Goal: Information Seeking & Learning: Find specific fact

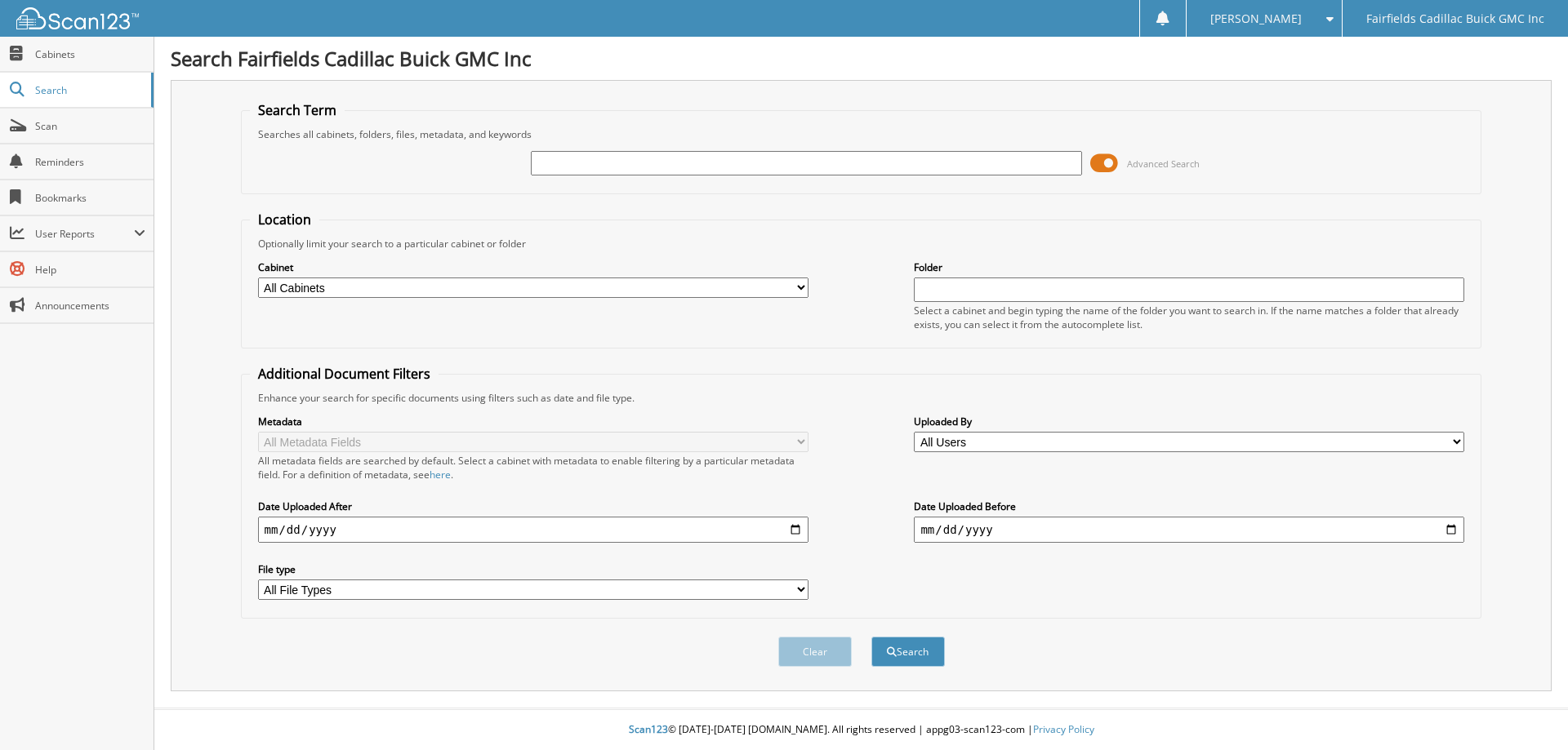
click at [1101, 156] on span at bounding box center [1105, 163] width 28 height 25
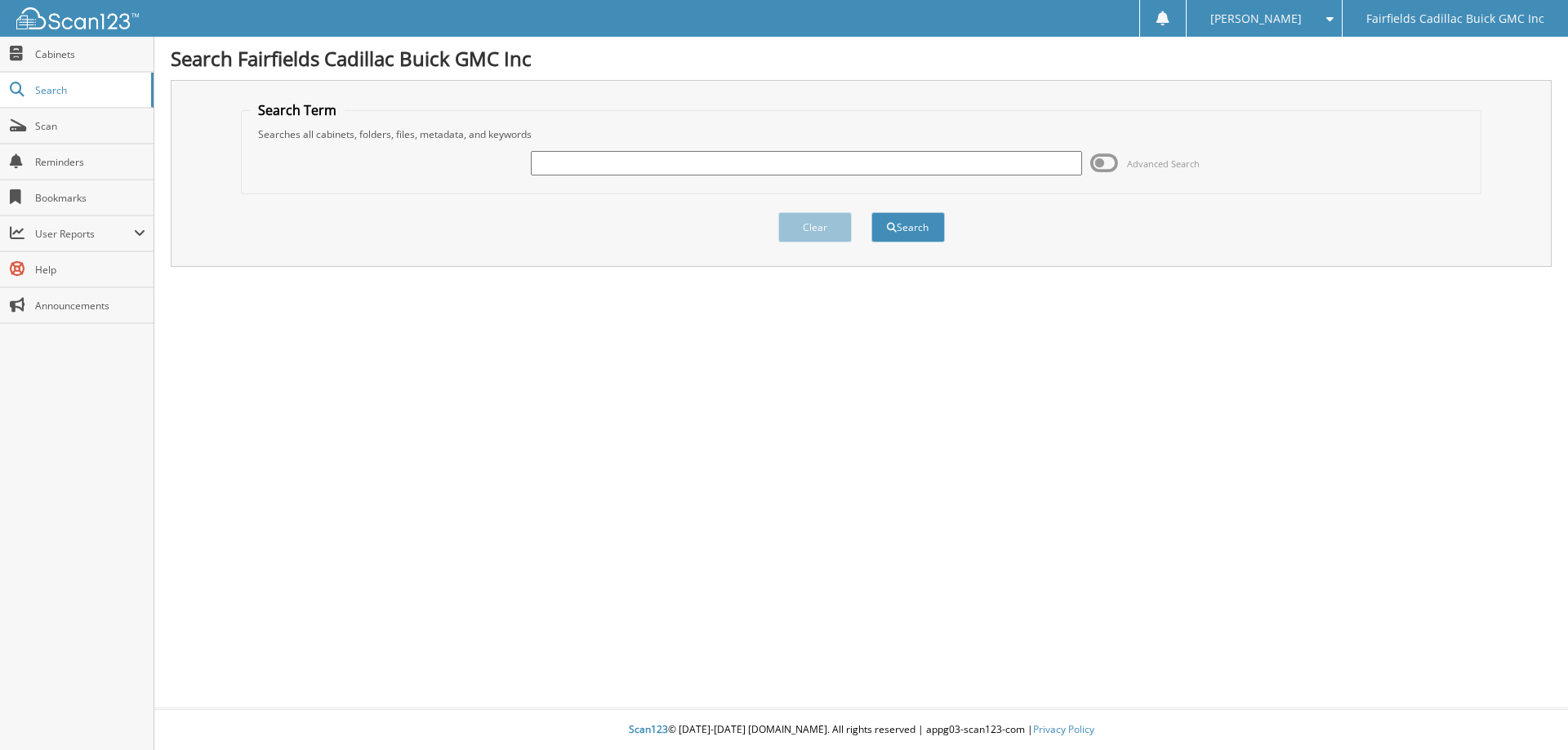
click at [588, 161] on input "text" at bounding box center [806, 163] width 551 height 25
type input "K25230a"
click at [871, 212] on button "Search" at bounding box center [907, 227] width 73 height 30
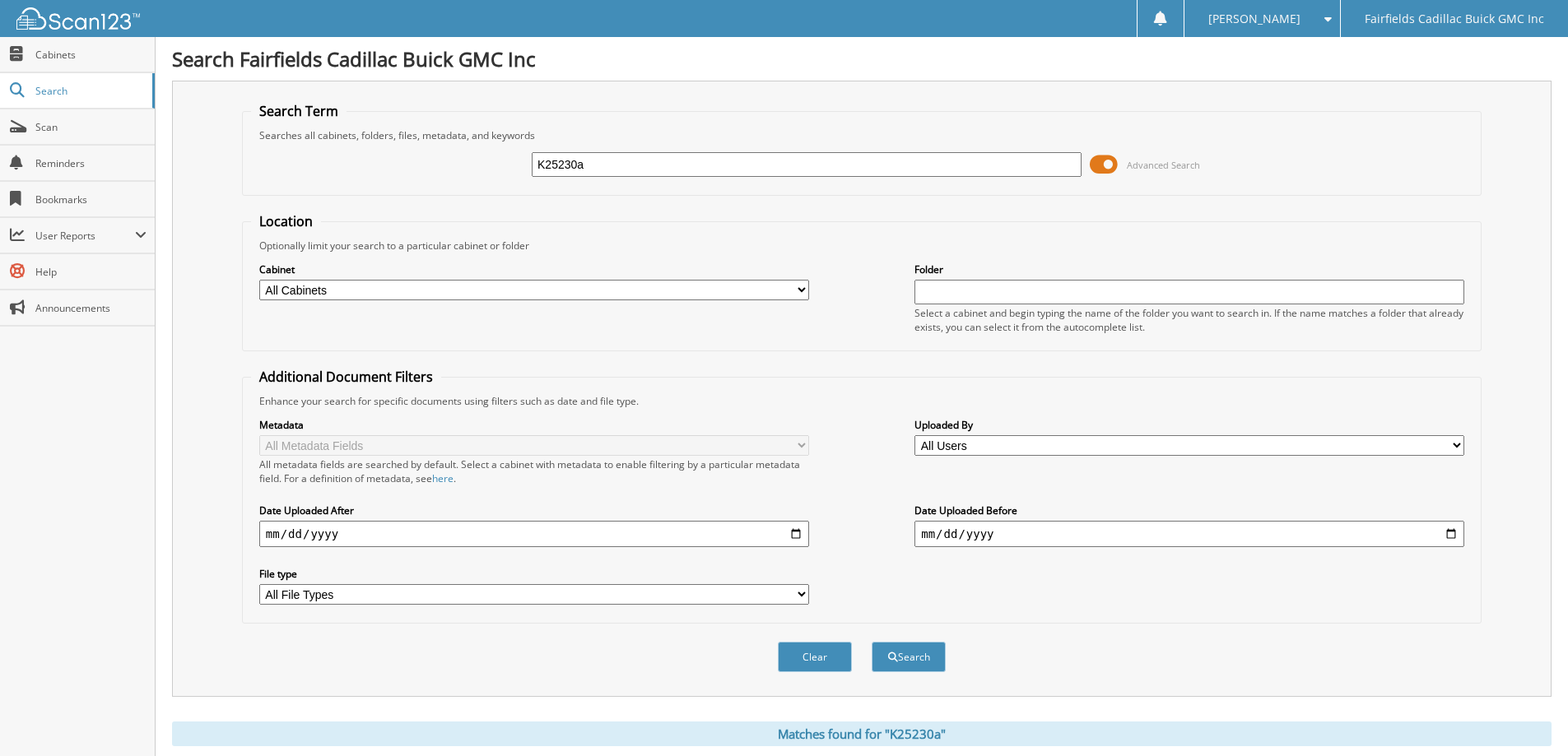
click at [1099, 160] on span at bounding box center [1104, 165] width 28 height 25
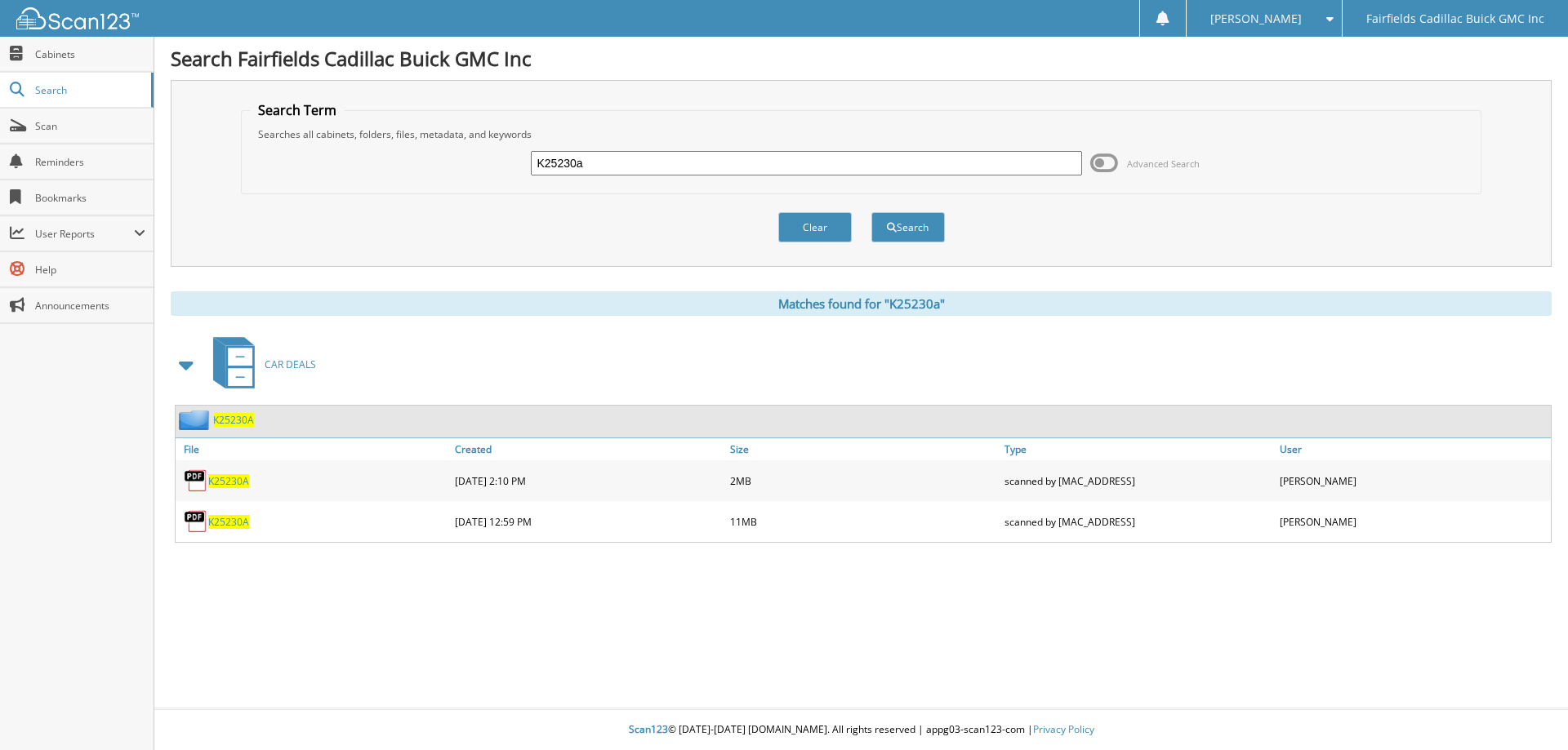
drag, startPoint x: 528, startPoint y: 168, endPoint x: 341, endPoint y: 164, distance: 187.0
click at [441, 168] on div "K25230a Advanced Search" at bounding box center [861, 163] width 1224 height 44
click at [228, 522] on span "K25230A" at bounding box center [228, 522] width 41 height 14
type input "G5340"
click at [871, 212] on button "Search" at bounding box center [907, 227] width 73 height 30
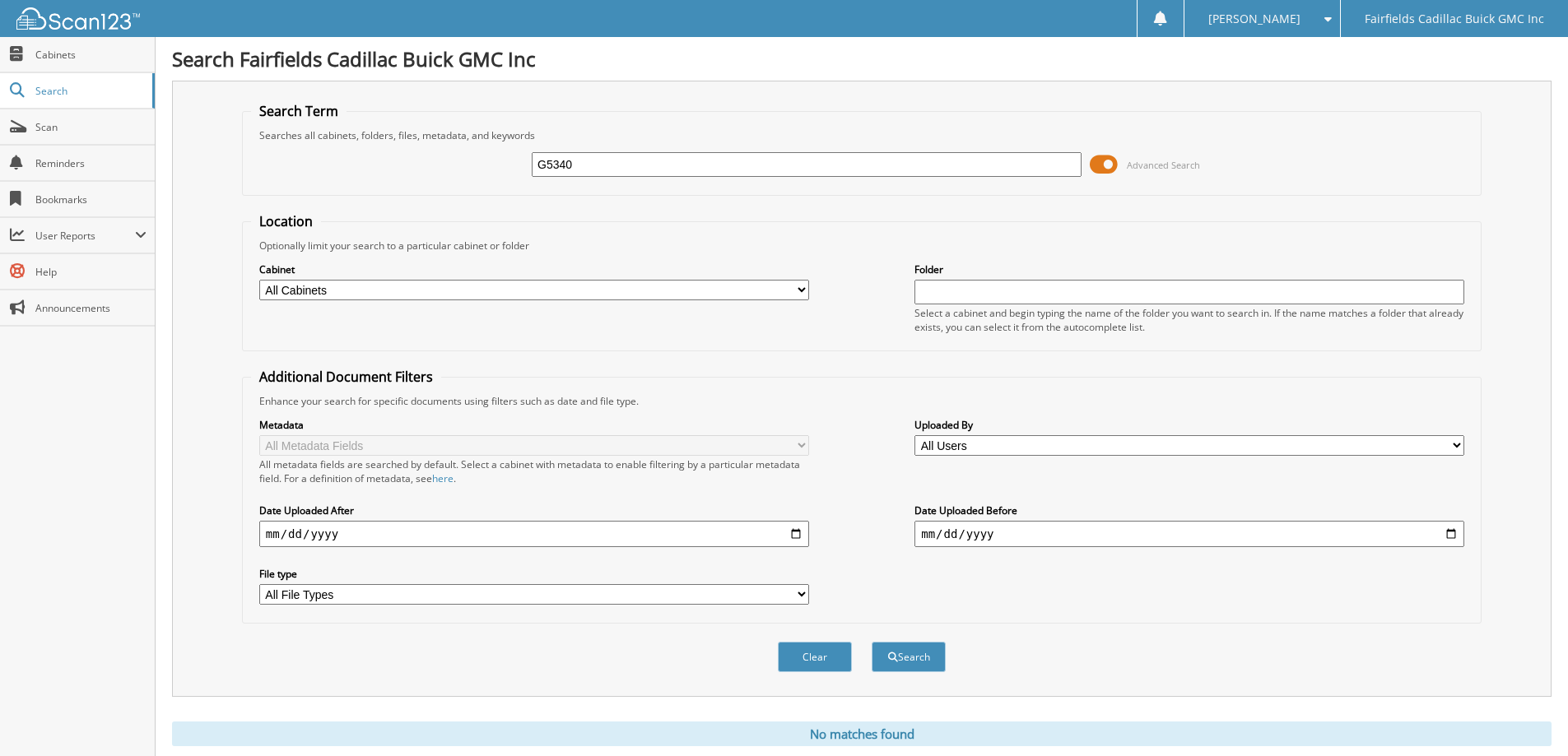
click at [556, 164] on input "G5340" at bounding box center [807, 165] width 550 height 25
type input "G25340"
click at [871, 642] on button "Search" at bounding box center [908, 657] width 74 height 31
click at [1102, 162] on span at bounding box center [1104, 165] width 28 height 25
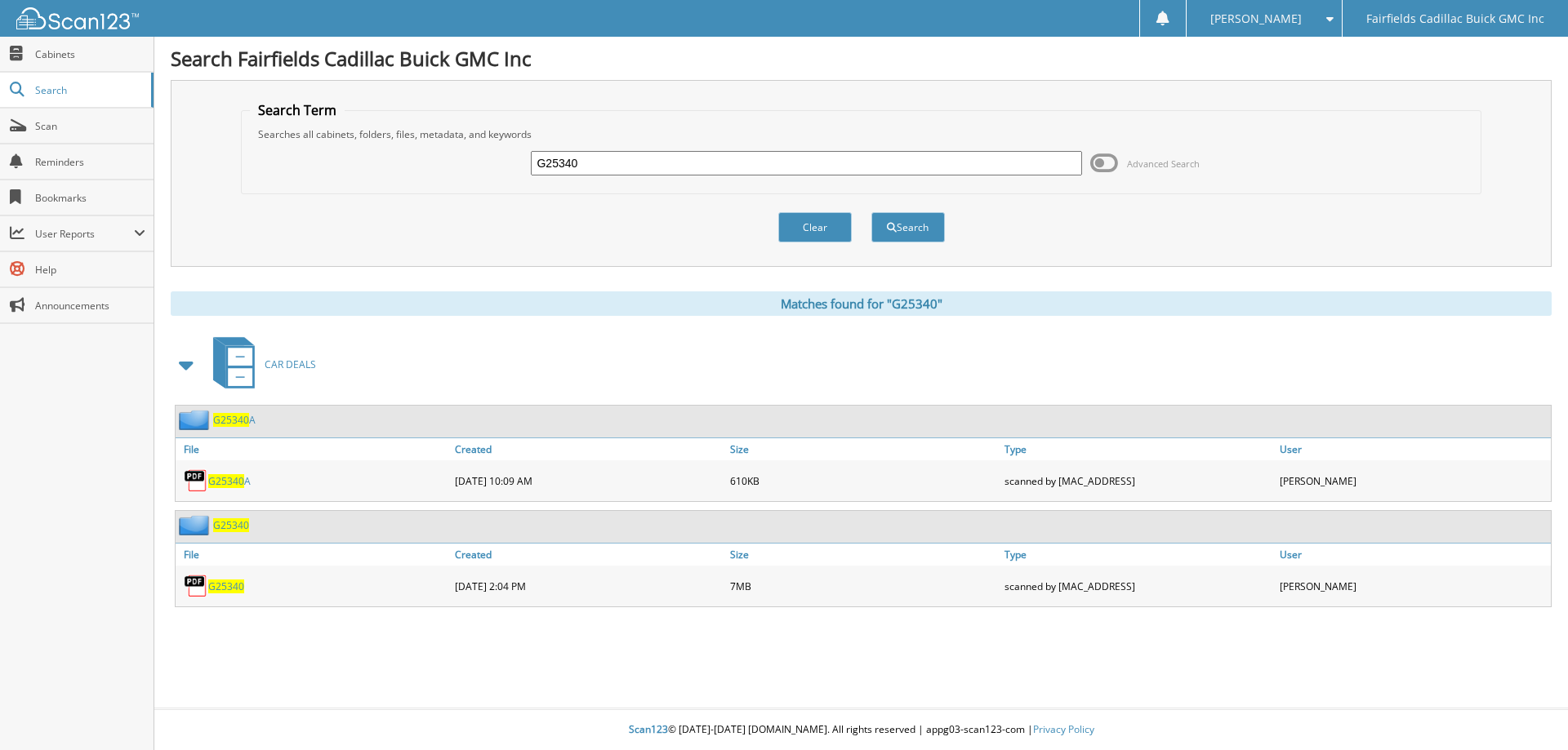
click at [233, 476] on span "G25340" at bounding box center [226, 481] width 36 height 14
drag, startPoint x: 618, startPoint y: 163, endPoint x: 513, endPoint y: 163, distance: 105.0
click at [513, 163] on div "G25340 Advanced Search" at bounding box center [861, 163] width 1224 height 44
paste input "K25478"
type input "K25478"
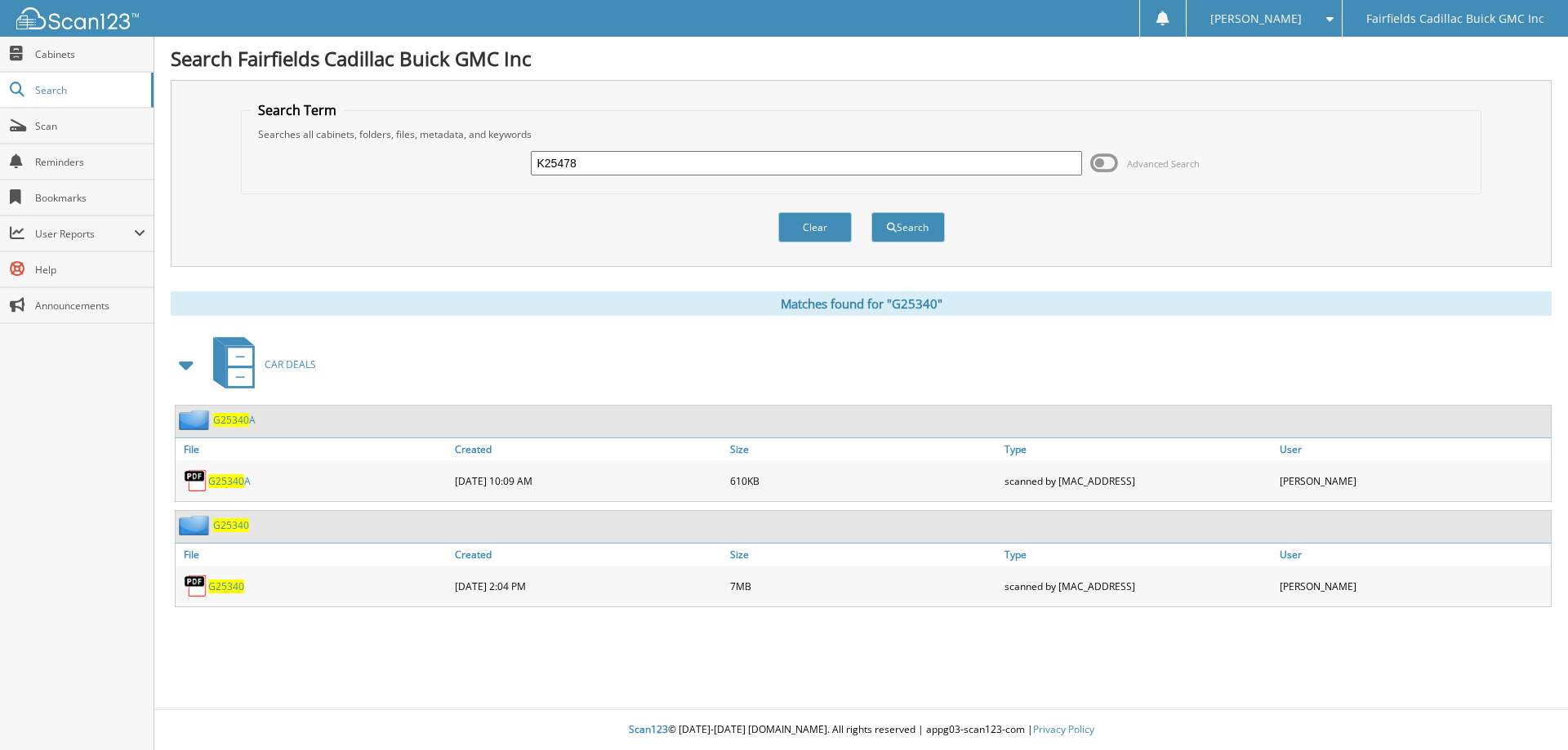
click at [871, 212] on button "Search" at bounding box center [907, 227] width 73 height 30
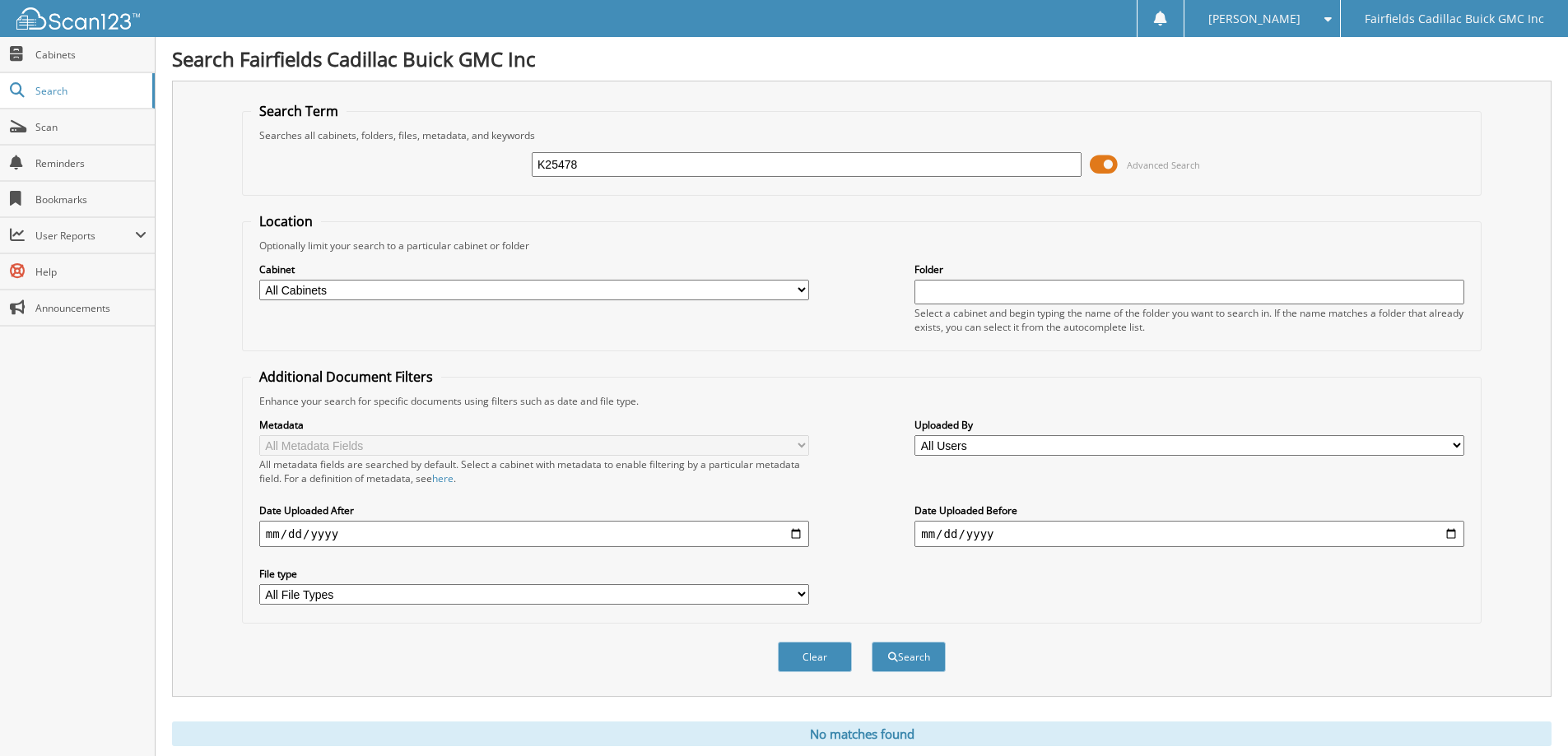
click at [1105, 165] on span at bounding box center [1104, 165] width 28 height 25
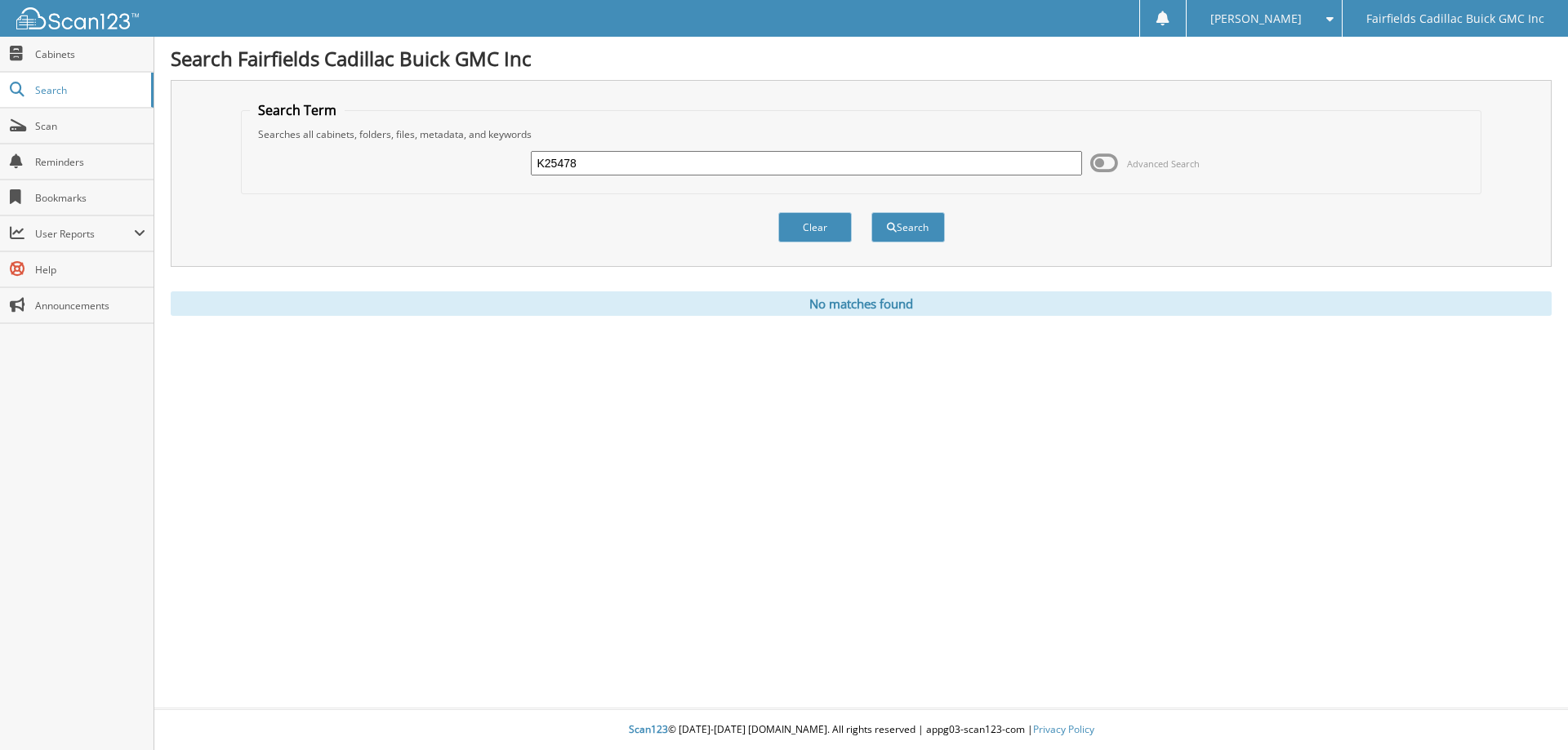
drag, startPoint x: 617, startPoint y: 168, endPoint x: 408, endPoint y: 140, distance: 210.9
click at [417, 143] on div "K25478 Advanced Search" at bounding box center [861, 163] width 1224 height 44
